Goal: Information Seeking & Learning: Learn about a topic

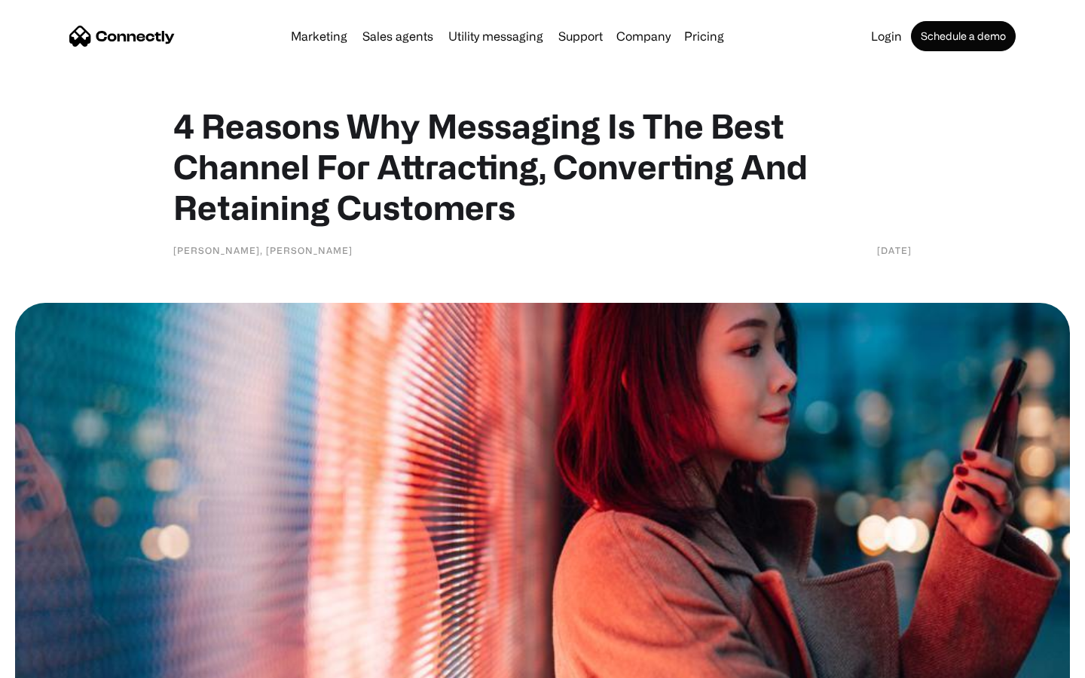
scroll to position [2984, 0]
